Goal: Communication & Community: Share content

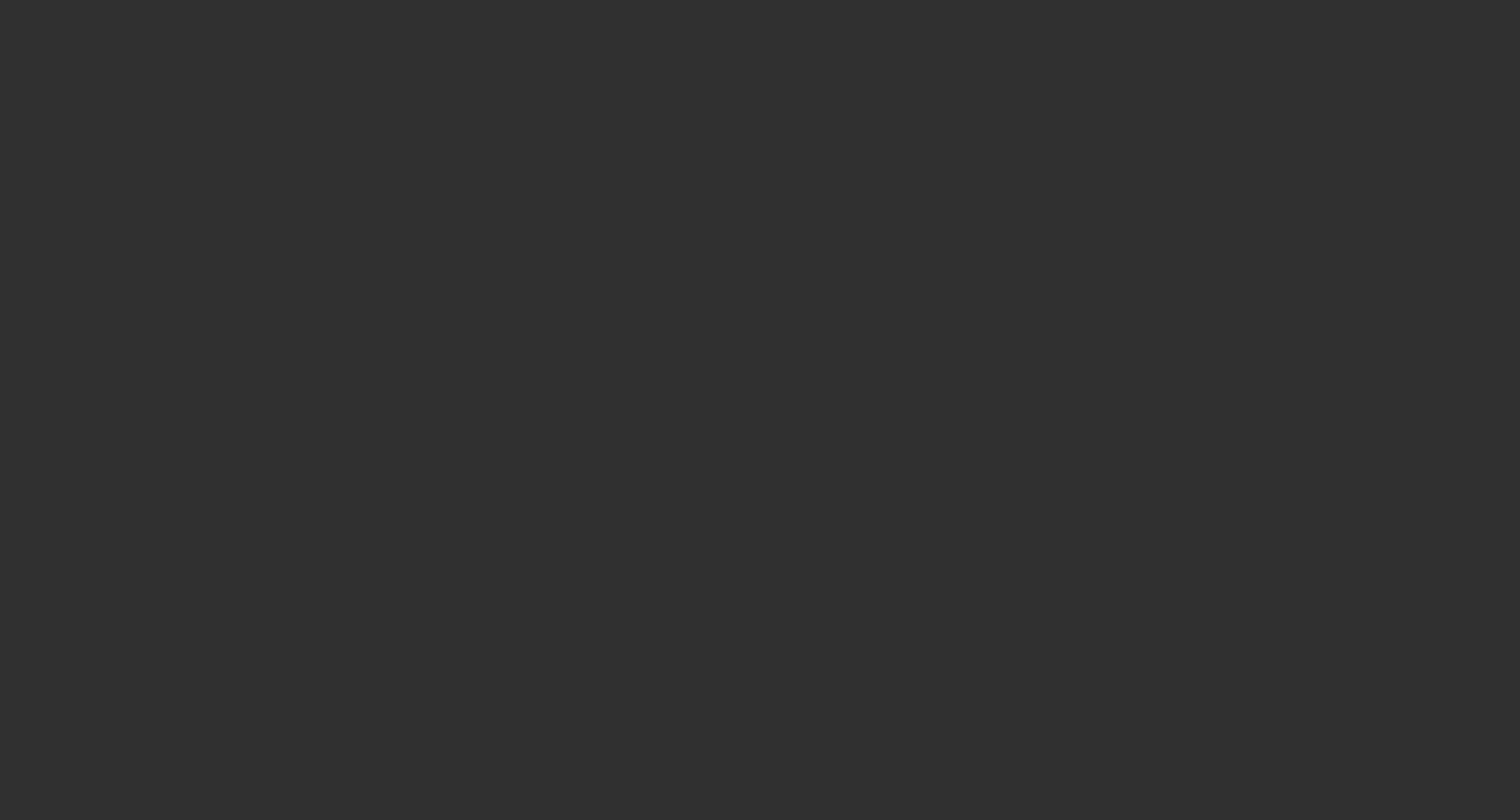
select select "10"
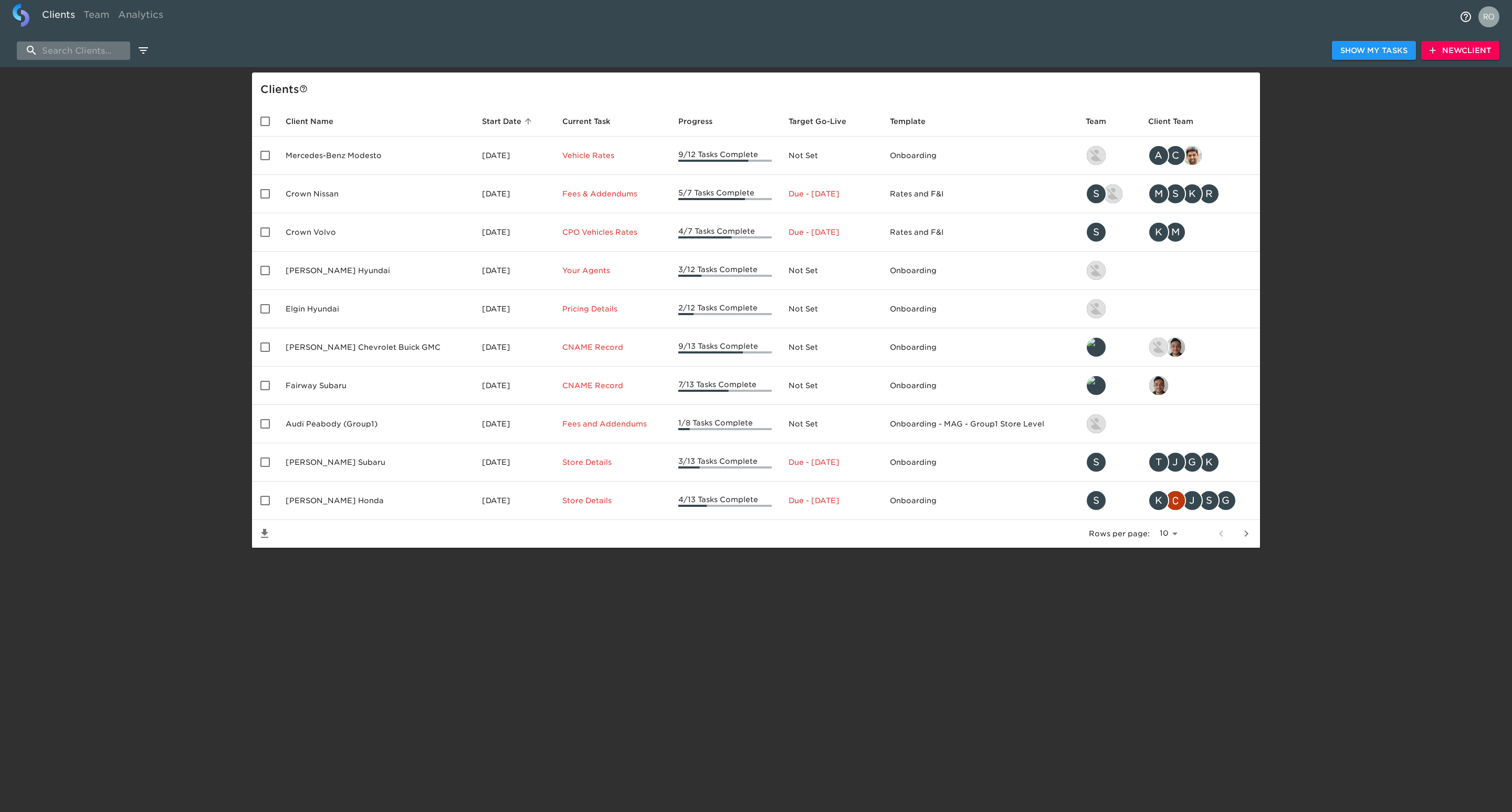
click at [79, 42] on input "search" at bounding box center [73, 50] width 113 height 18
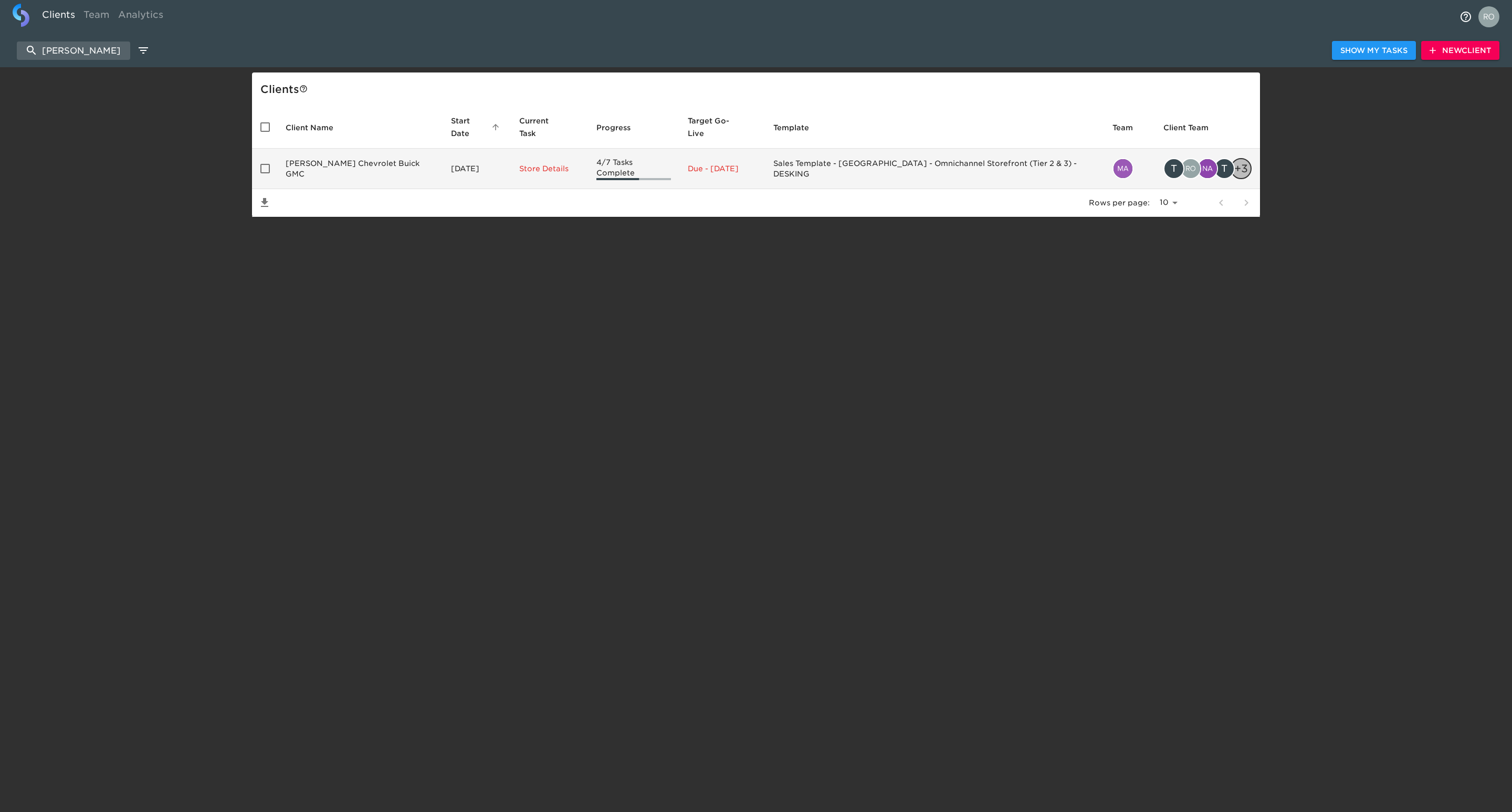
type input "spurr"
click at [339, 150] on td "Spurr Chevrolet Buick GMC" at bounding box center [360, 169] width 166 height 41
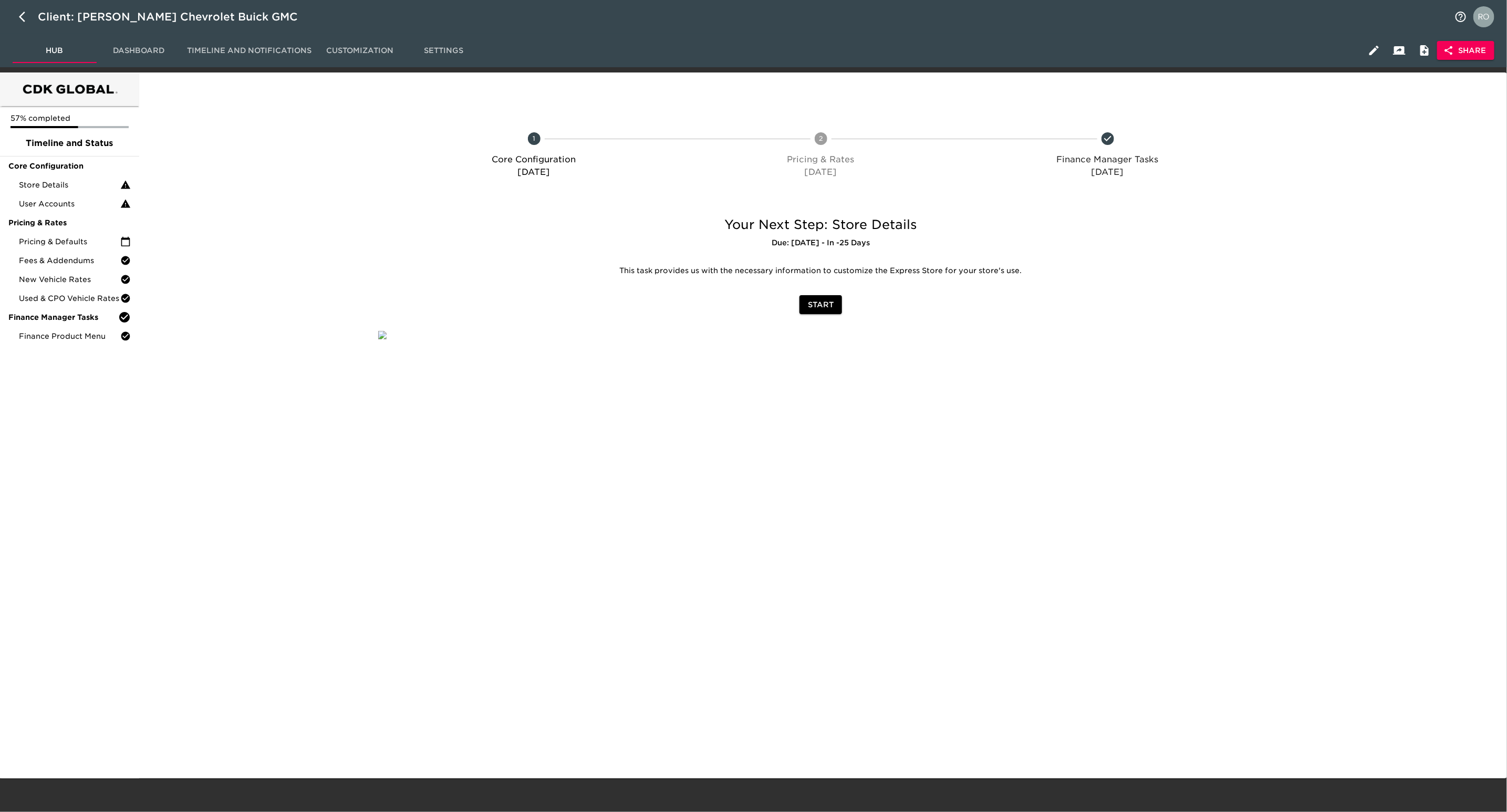
click at [1462, 49] on span "Share" at bounding box center [1466, 50] width 41 height 13
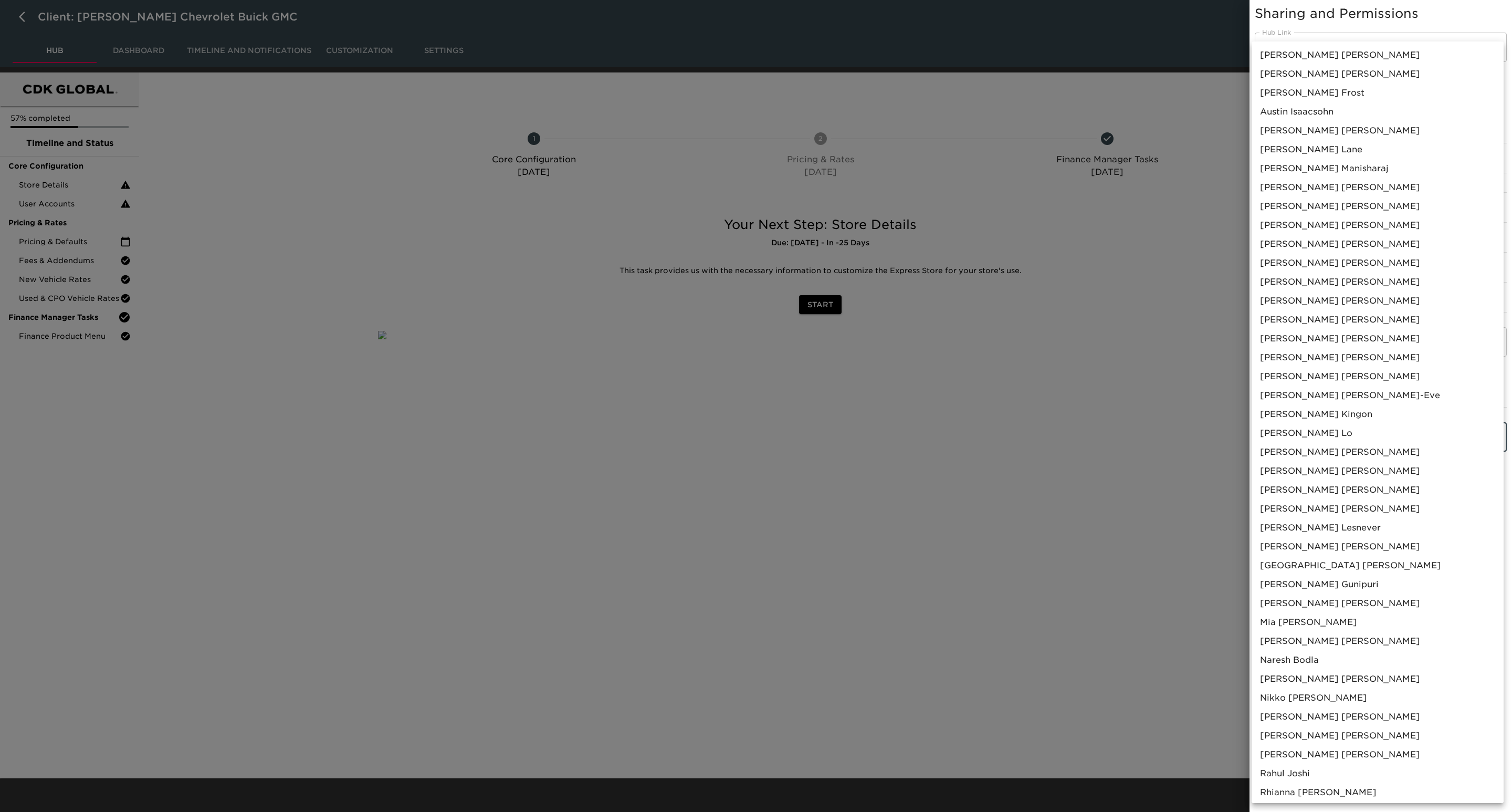
click at [1362, 380] on body "Client: Spurr Chevrolet Buick GMC Hub Dashboard Timeline and Notifications Cust…" at bounding box center [756, 389] width 1512 height 779
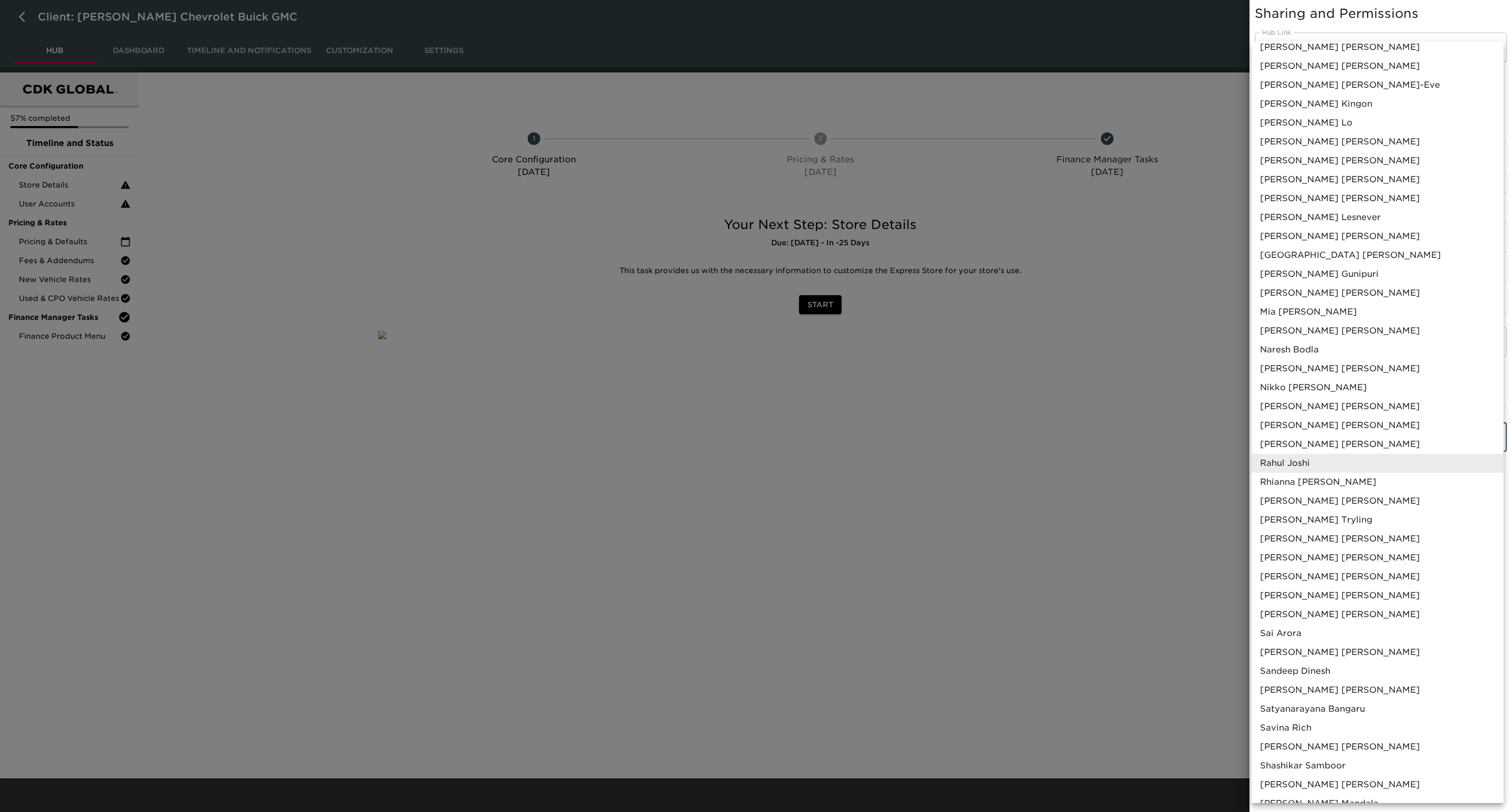
scroll to position [315, 0]
click at [1375, 530] on li "Rohit Varma Addepalli" at bounding box center [1377, 534] width 252 height 19
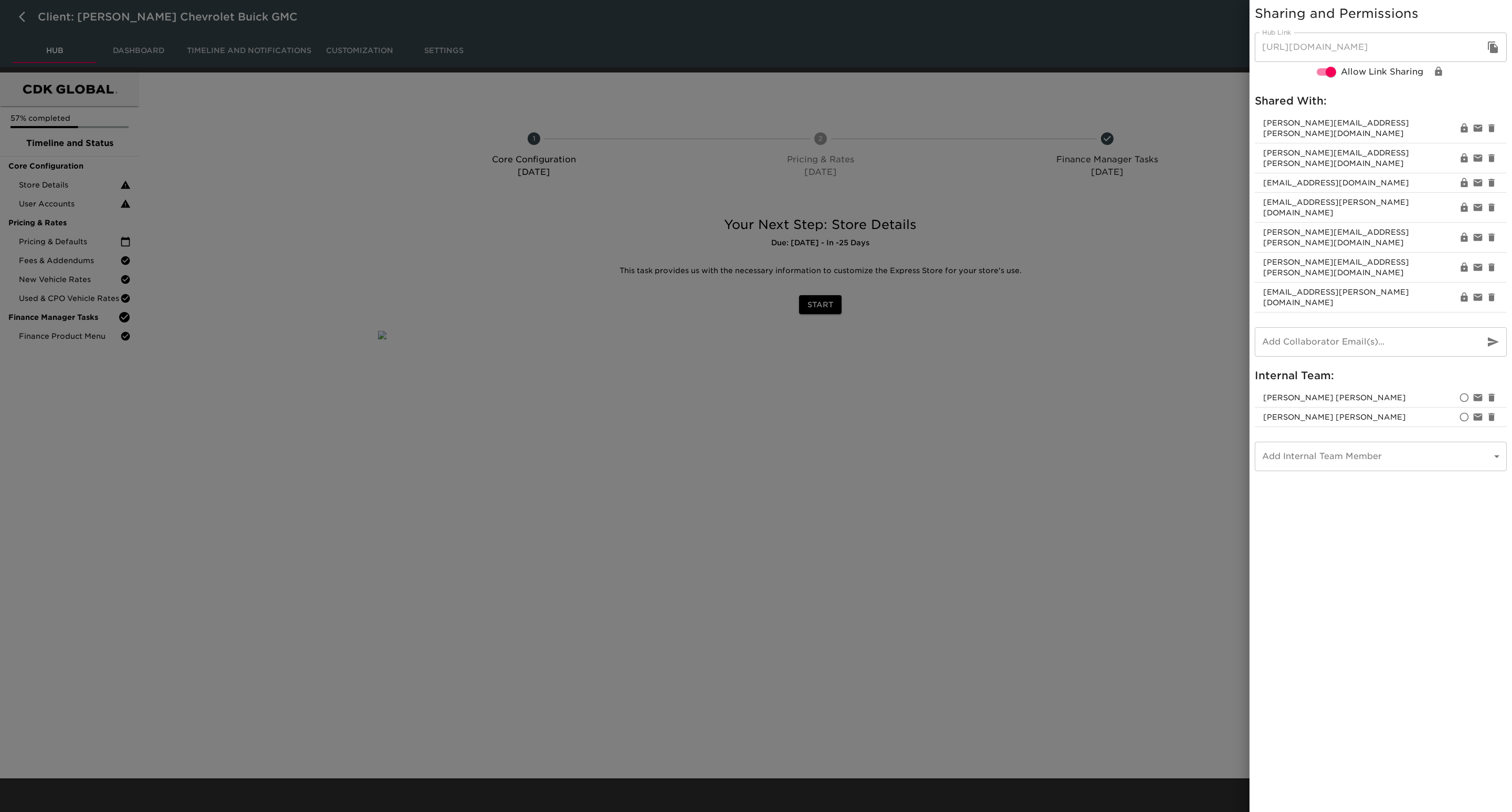
click at [1209, 369] on div at bounding box center [756, 406] width 1512 height 812
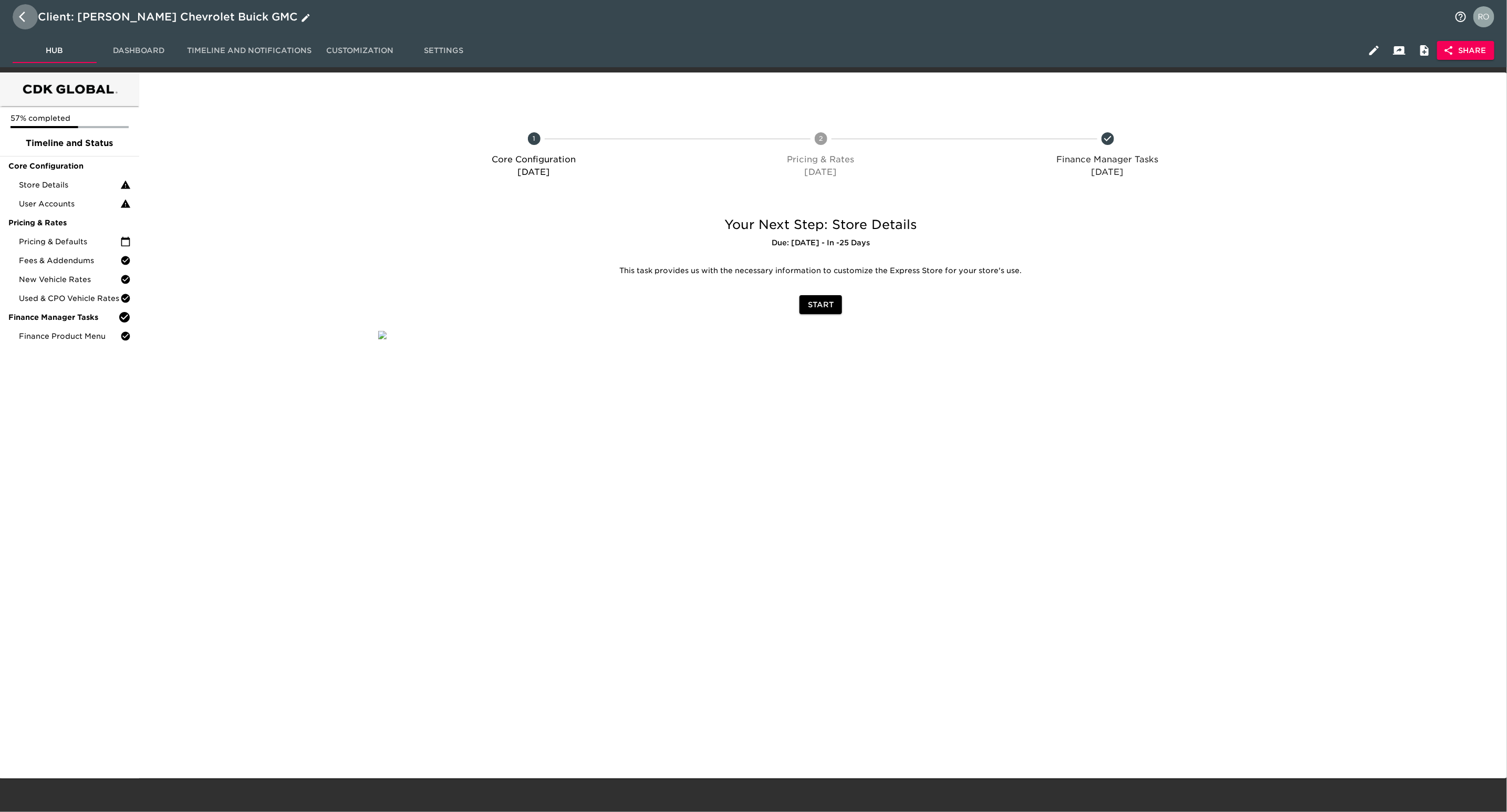
click at [26, 14] on icon "button" at bounding box center [25, 16] width 12 height 12
select select "10"
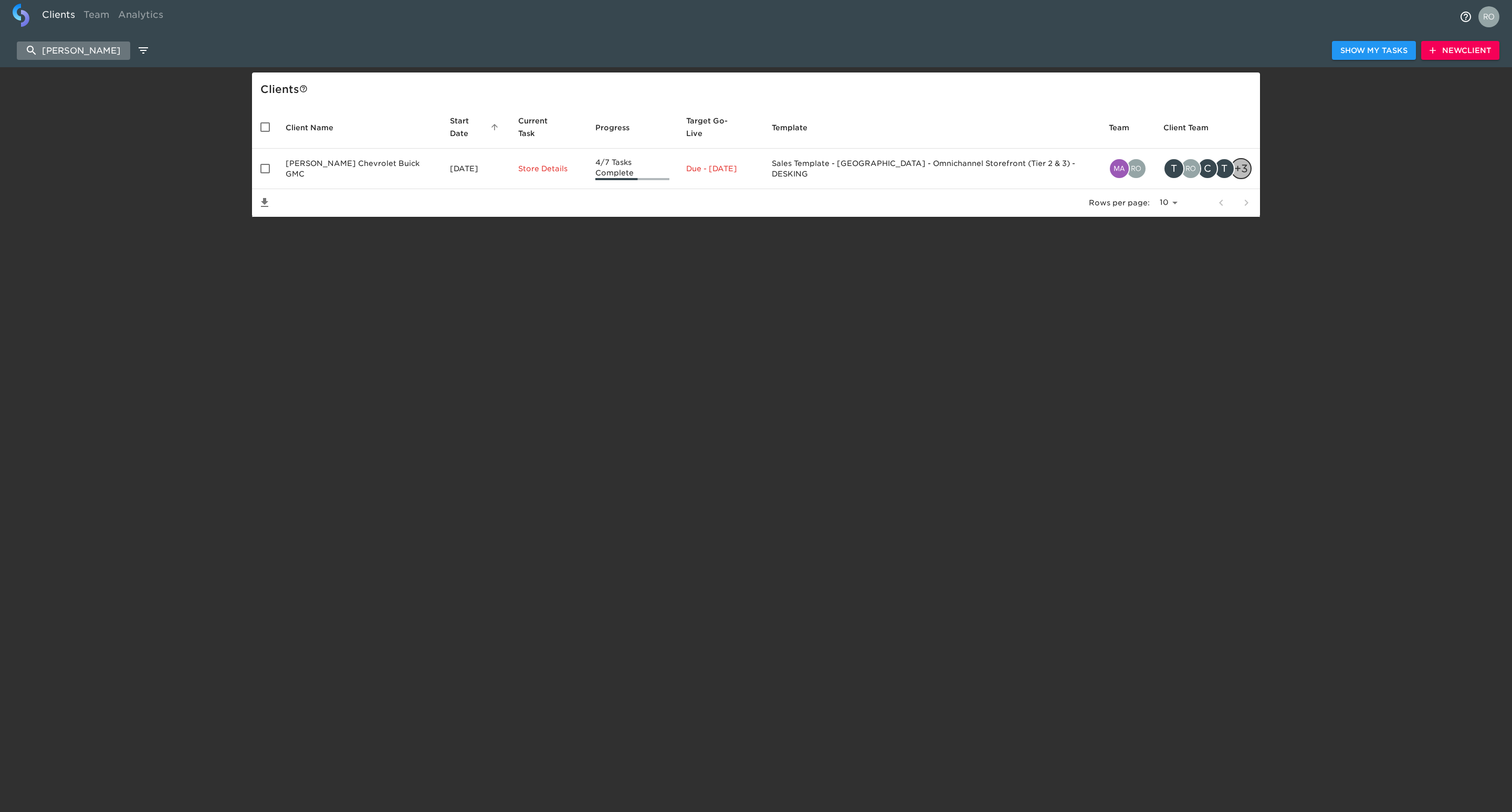
drag, startPoint x: 115, startPoint y: 47, endPoint x: 24, endPoint y: 59, distance: 91.8
click at [24, 59] on input "spurr" at bounding box center [73, 50] width 113 height 18
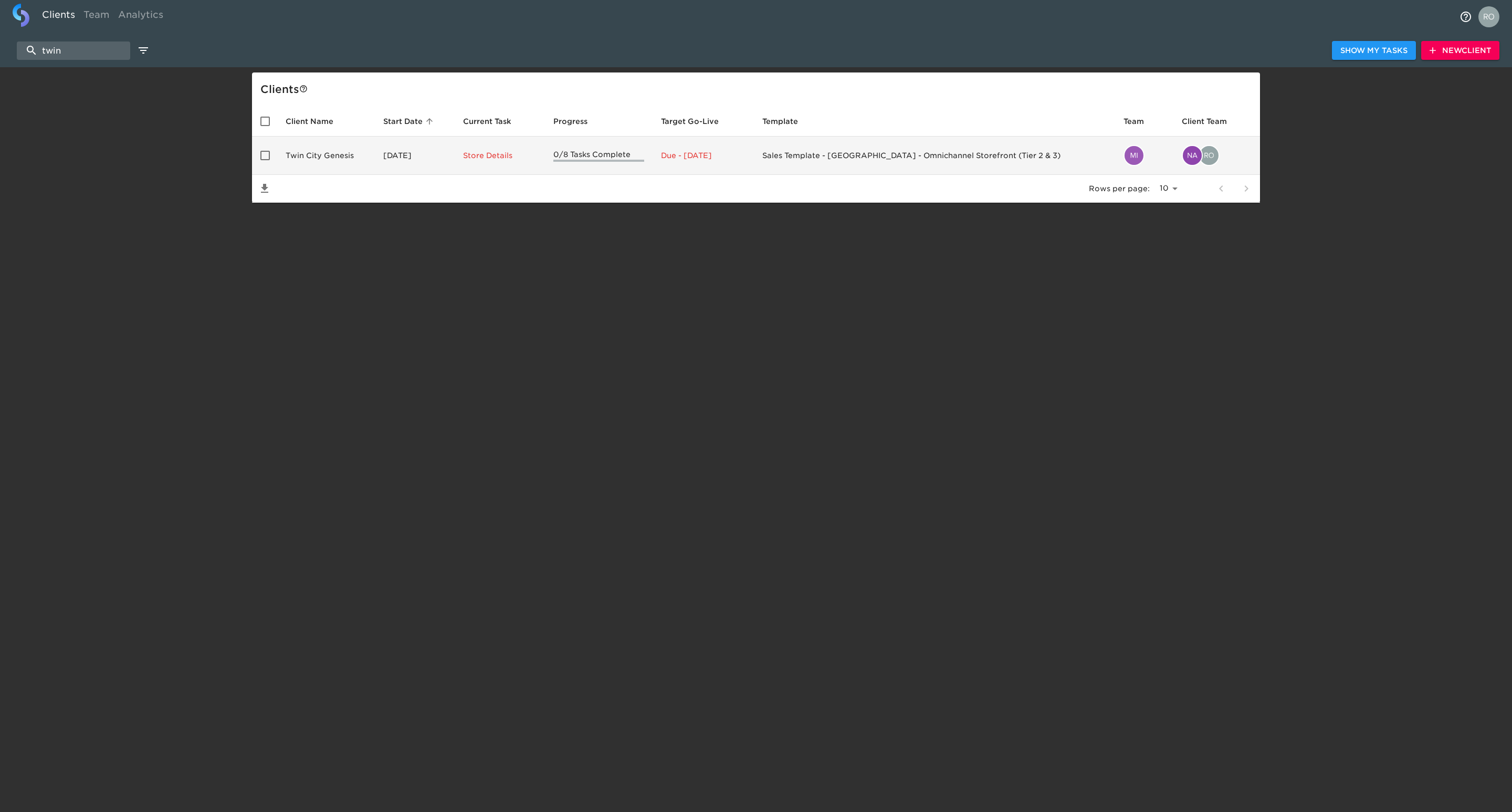
type input "twin"
click at [375, 167] on td "Twin City Genesis" at bounding box center [326, 156] width 97 height 38
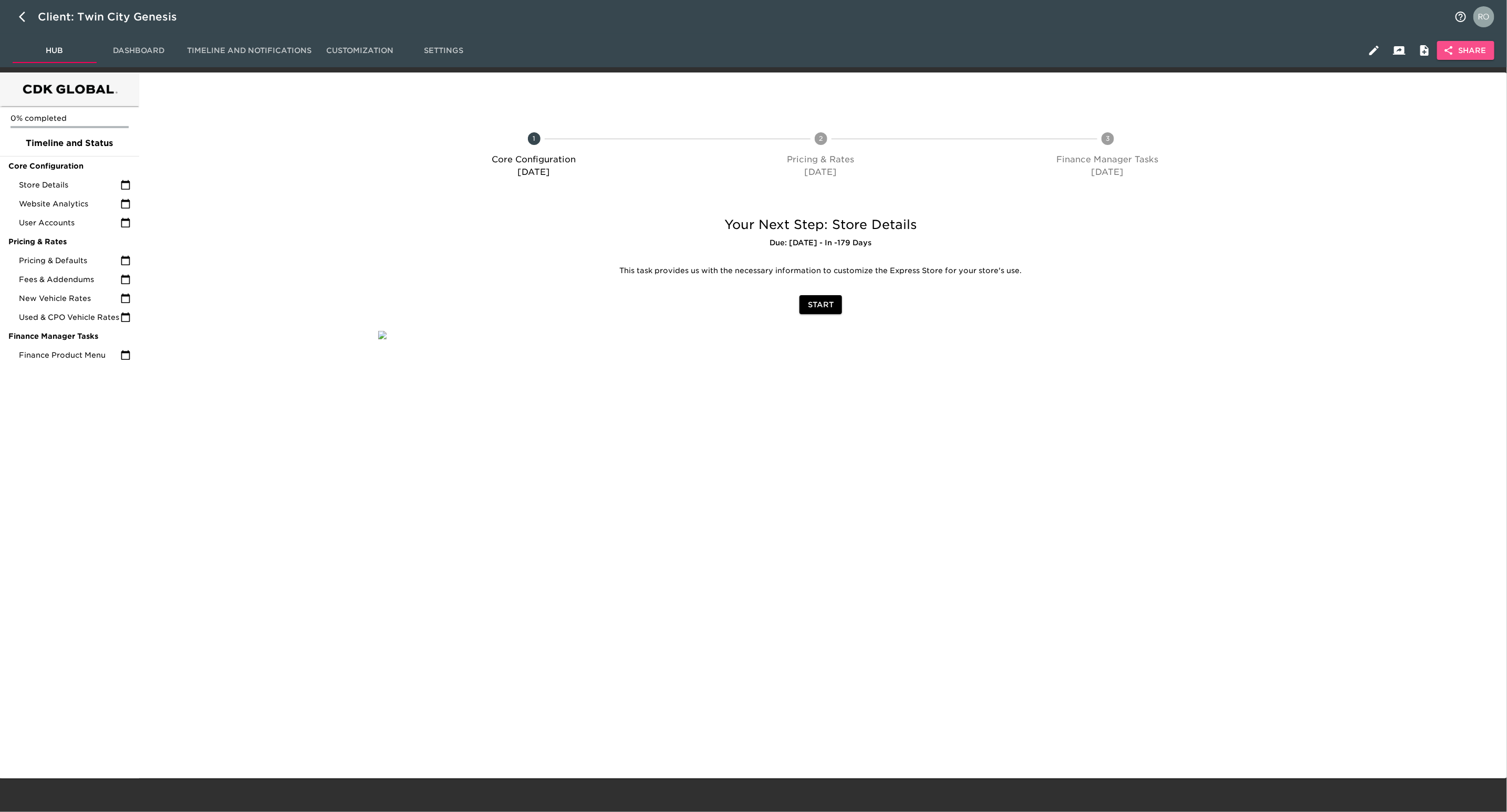
click at [1458, 49] on span "Share" at bounding box center [1466, 50] width 41 height 13
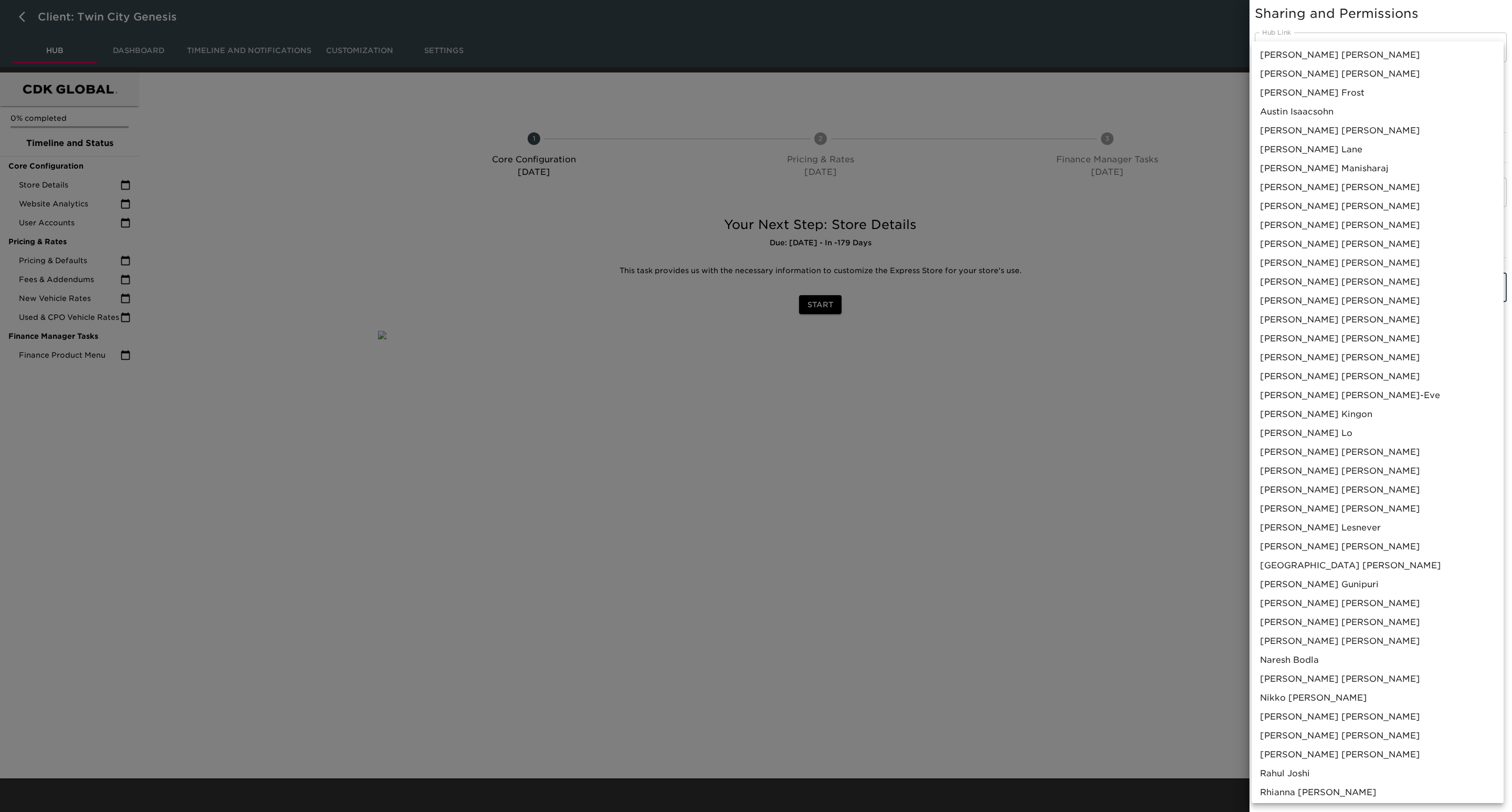
click at [1363, 278] on body "Client: Twin City Genesis Hub Dashboard Timeline and Notifications Customizatio…" at bounding box center [756, 389] width 1512 height 779
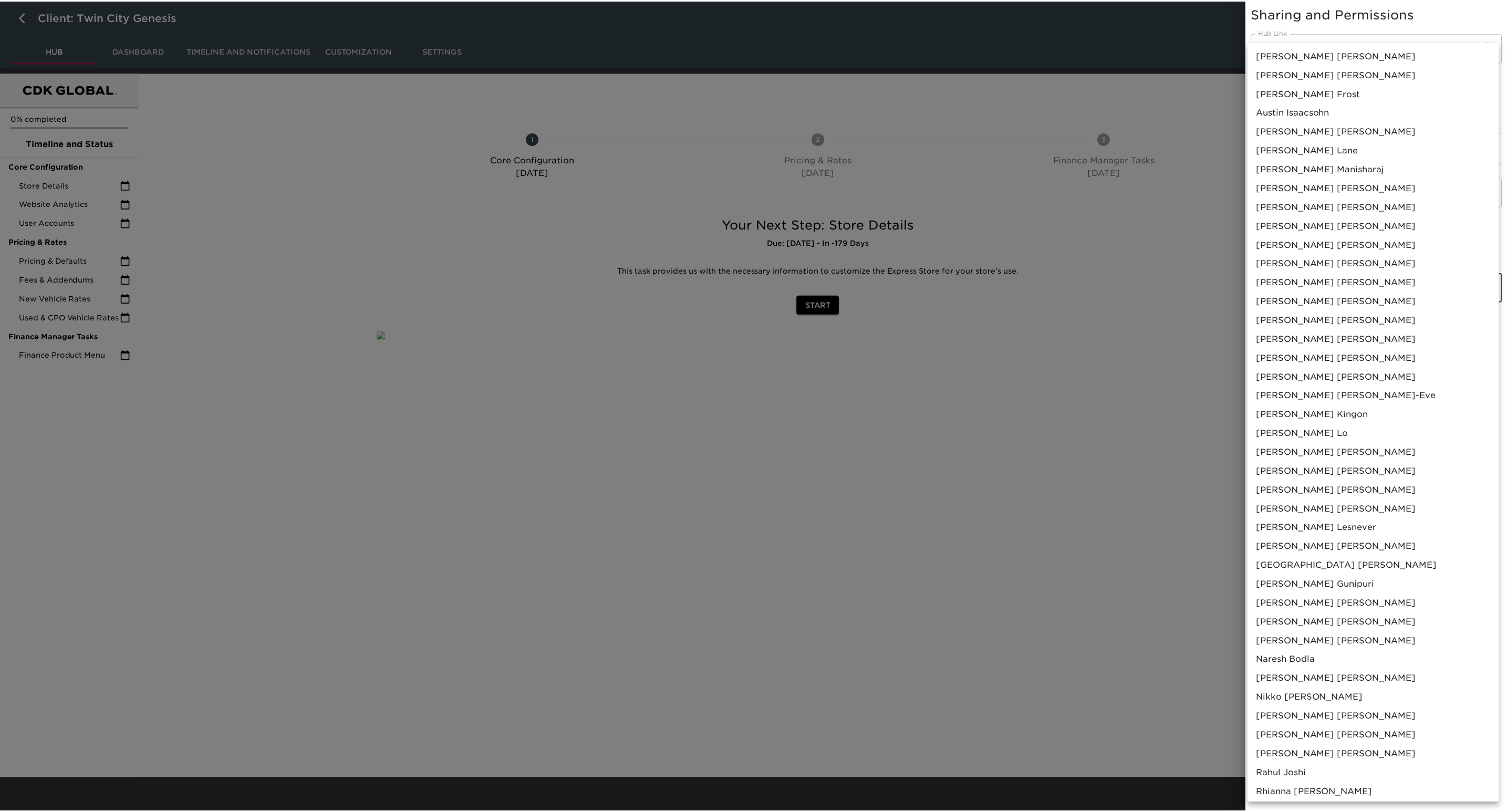
scroll to position [394, 0]
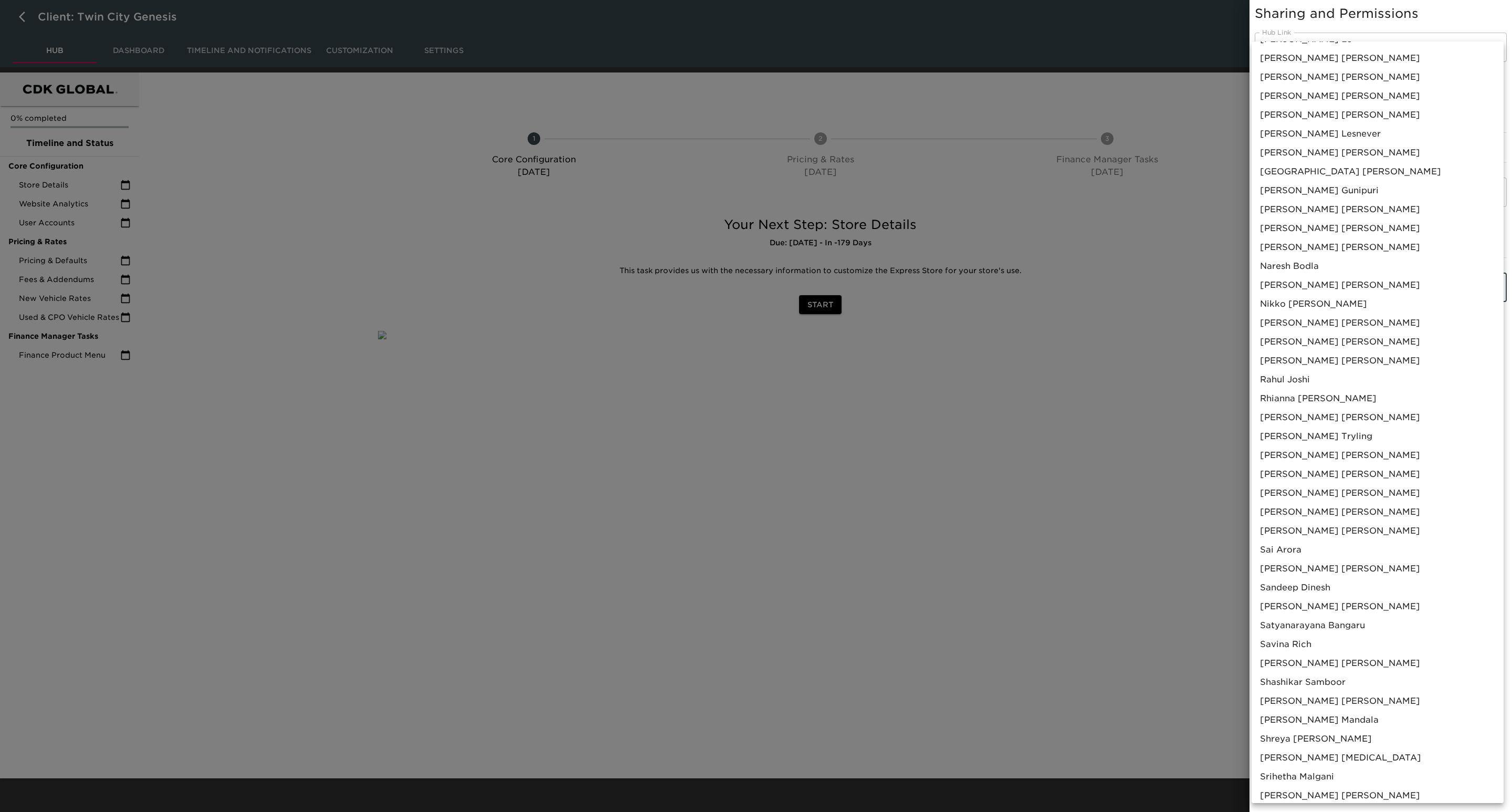
click at [1361, 460] on li "Rohit Varma Addepalli" at bounding box center [1377, 455] width 252 height 19
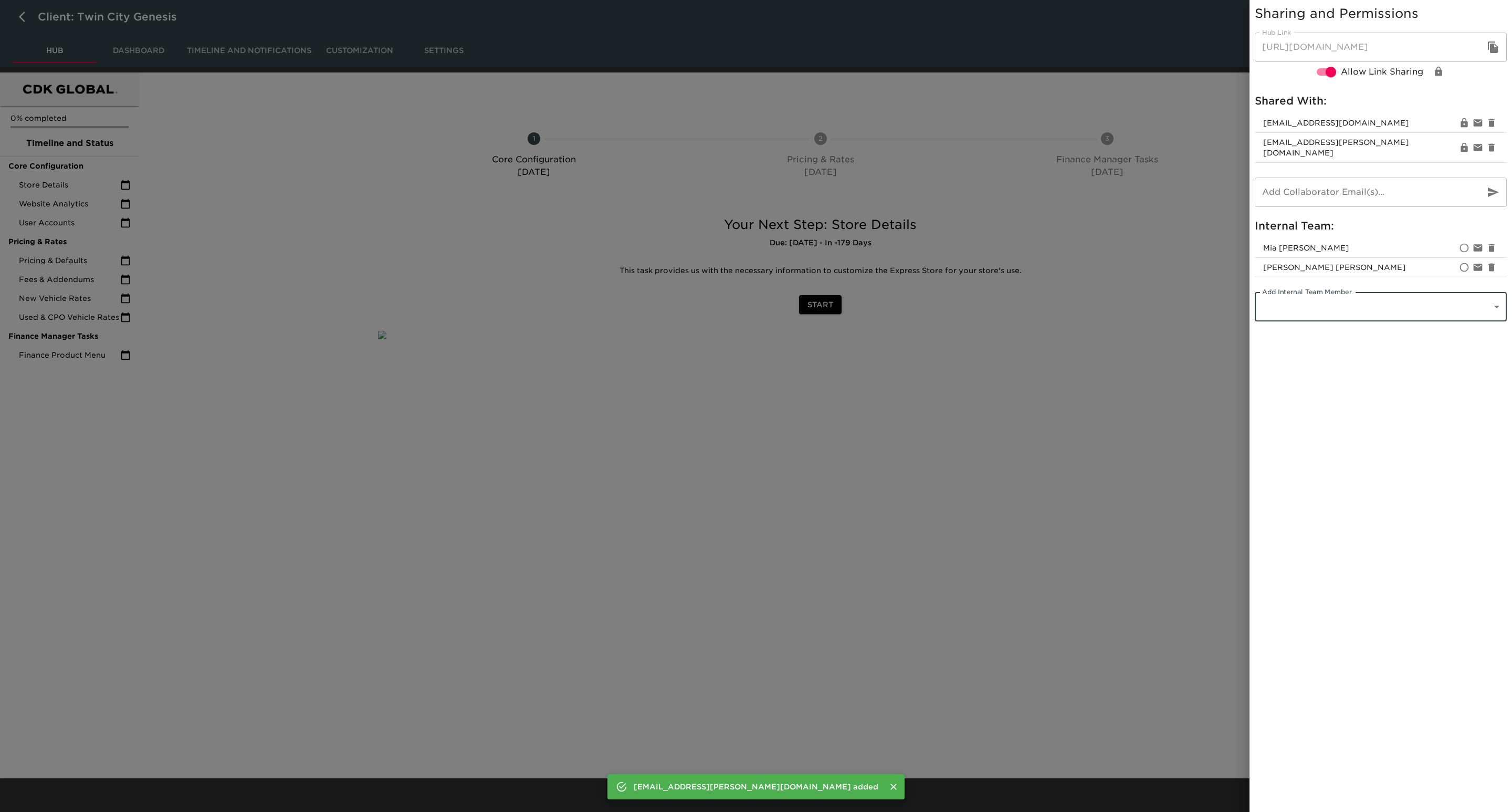
click at [1191, 342] on div at bounding box center [756, 406] width 1512 height 812
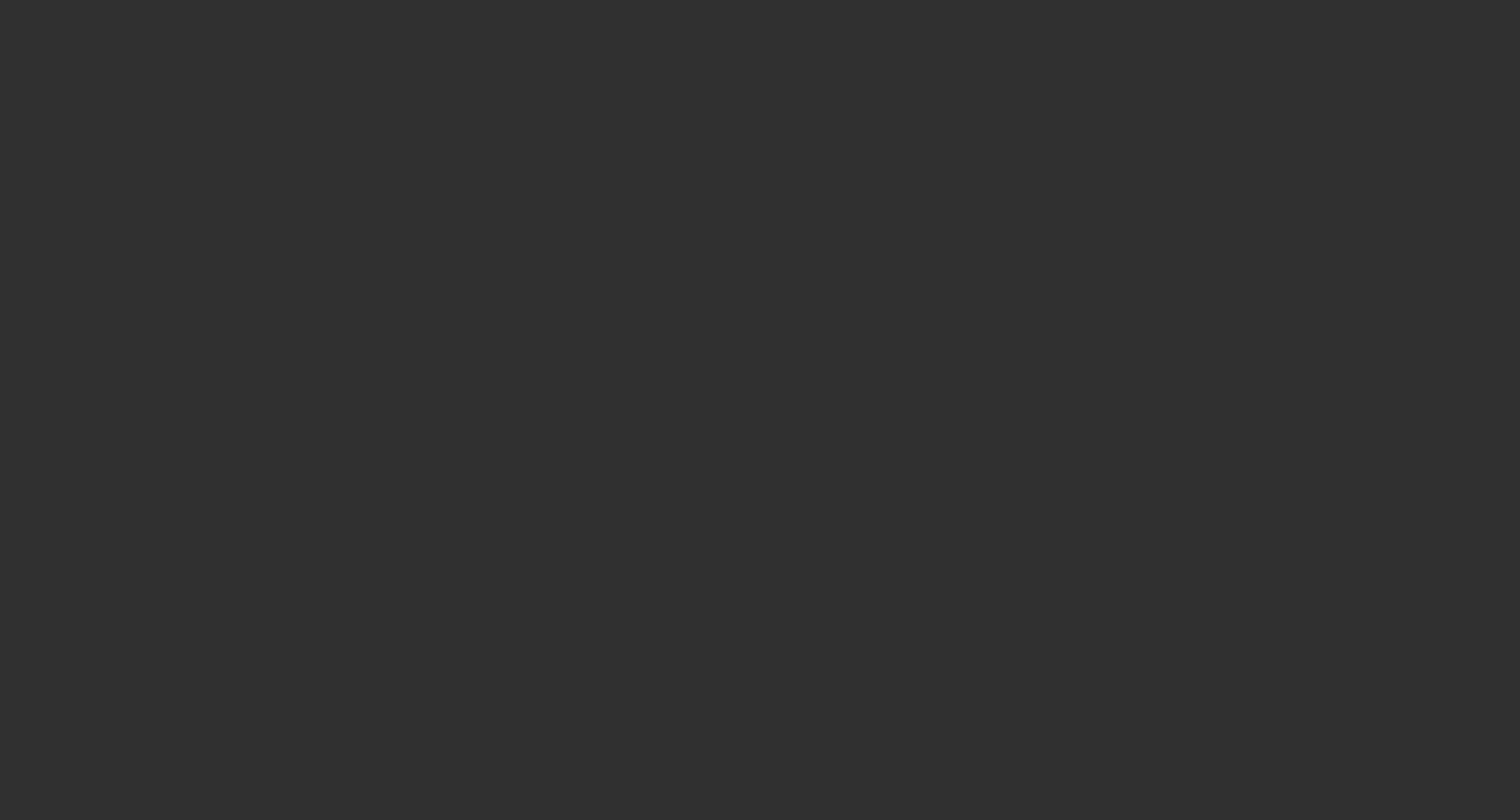
select select "10"
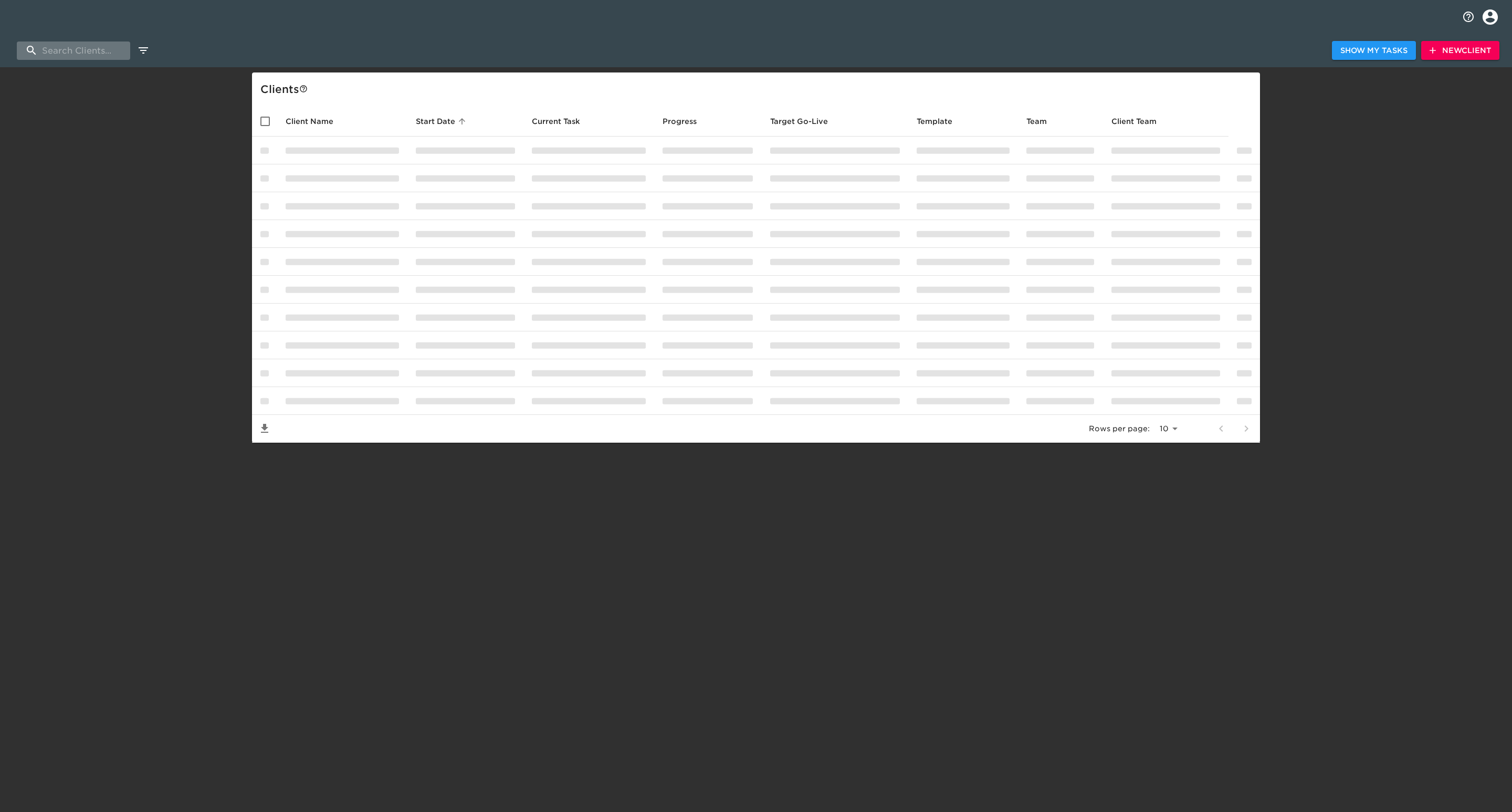
click at [92, 46] on input "search" at bounding box center [73, 50] width 113 height 18
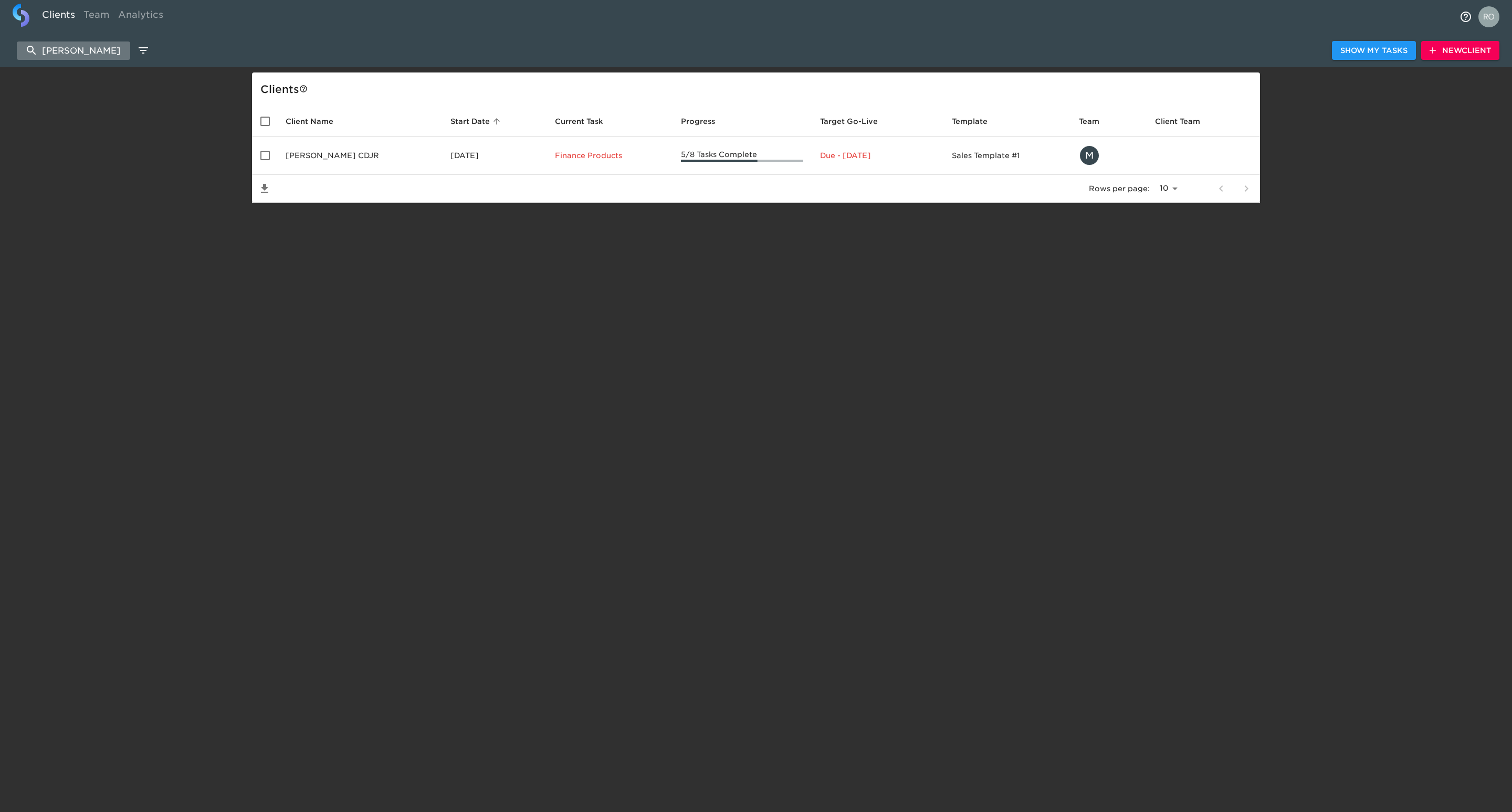
type input "[PERSON_NAME]"
